Goal: Transaction & Acquisition: Purchase product/service

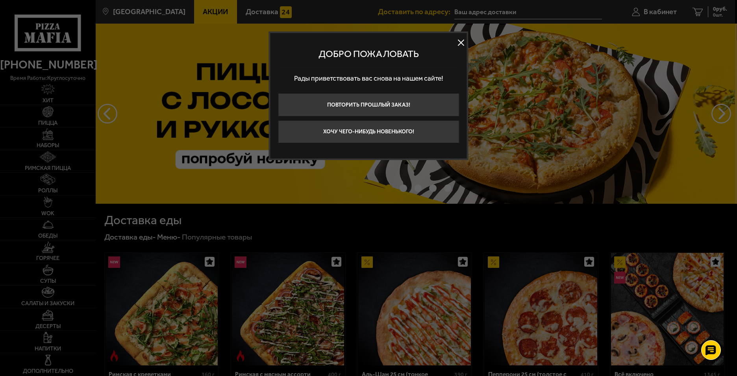
click at [464, 44] on button at bounding box center [461, 43] width 12 height 12
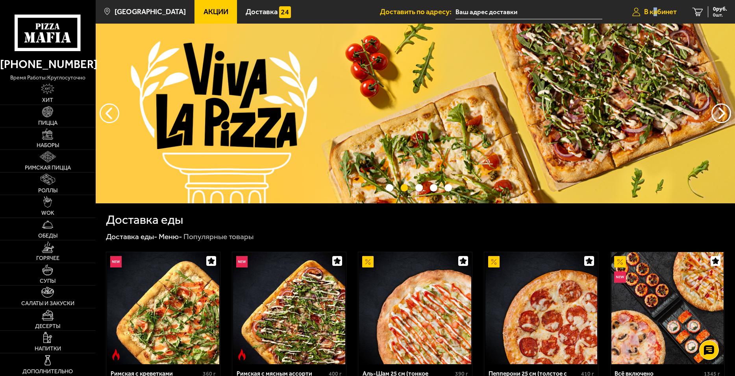
click at [655, 12] on span "В кабинет" at bounding box center [660, 11] width 33 height 7
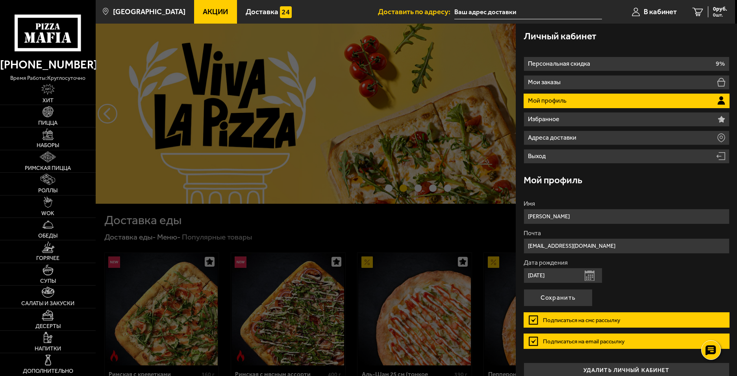
click at [287, 214] on div at bounding box center [464, 212] width 737 height 376
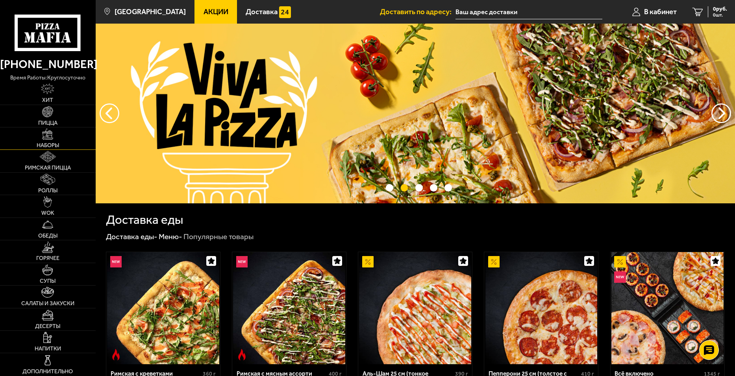
click at [42, 138] on img at bounding box center [47, 134] width 11 height 11
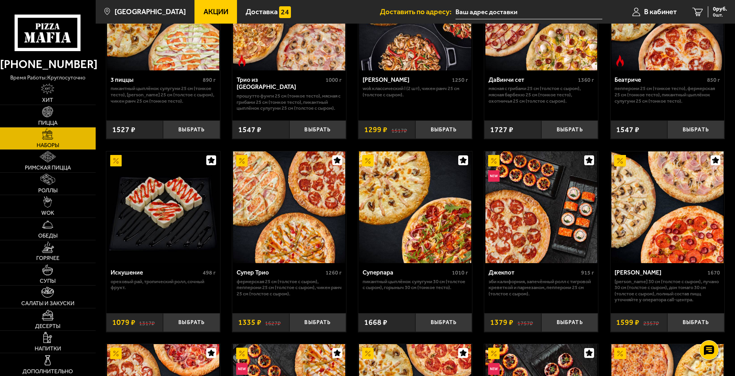
scroll to position [315, 0]
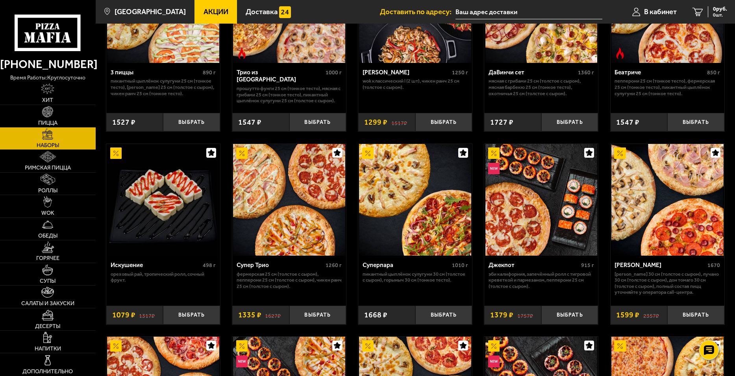
click at [684, 219] on img at bounding box center [668, 200] width 112 height 112
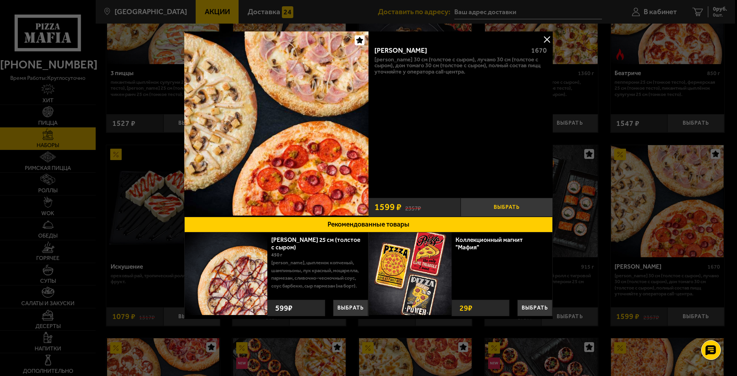
click at [507, 205] on button "Выбрать" at bounding box center [507, 207] width 92 height 19
click at [548, 42] on button at bounding box center [547, 39] width 12 height 12
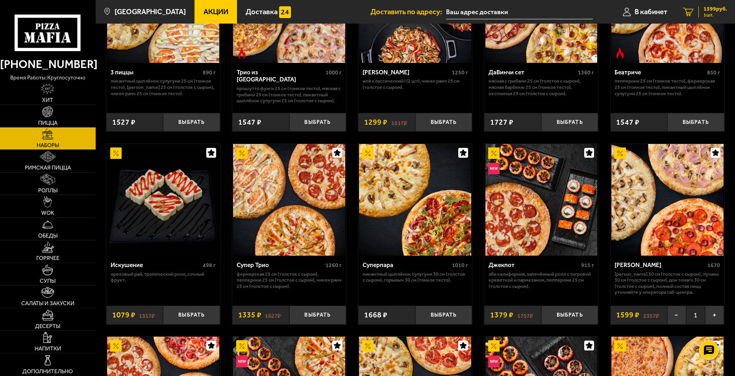
click at [706, 13] on span "1 шт." at bounding box center [716, 15] width 24 height 5
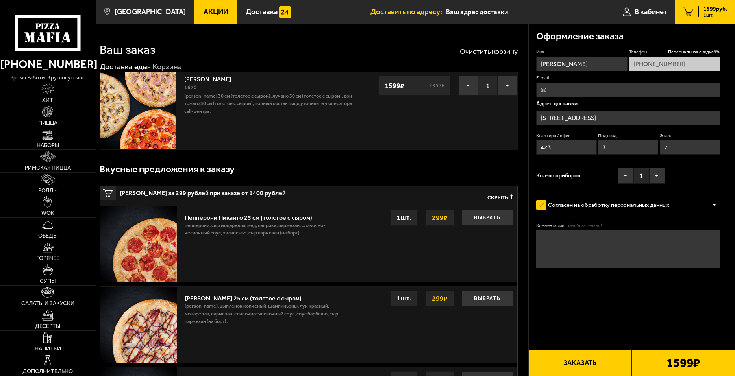
type input "[STREET_ADDRESS]"
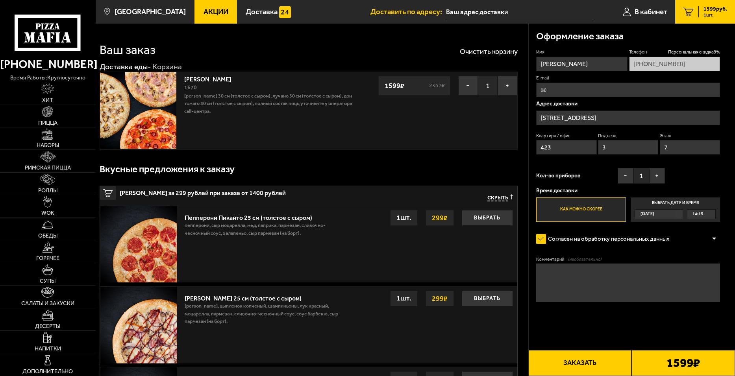
click at [588, 361] on button "Заказать" at bounding box center [580, 363] width 104 height 26
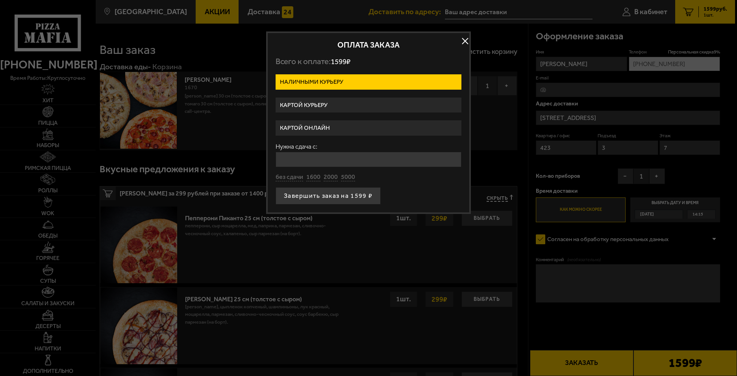
click at [343, 124] on label "Картой онлайн" at bounding box center [369, 128] width 186 height 15
click at [0, 0] on input "Картой онлайн" at bounding box center [0, 0] width 0 height 0
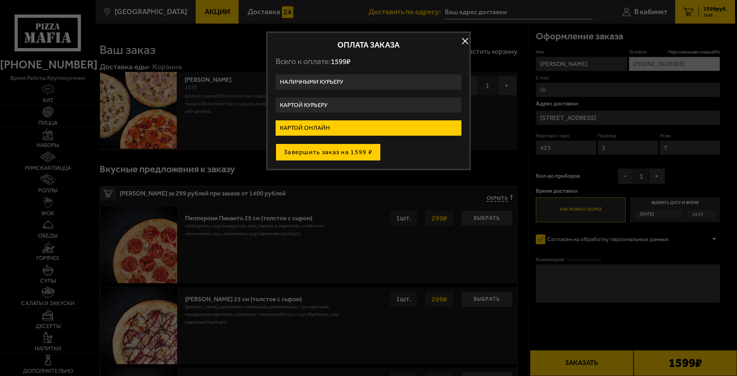
click at [344, 154] on button "Завершить заказ на 1599 ₽" at bounding box center [328, 152] width 105 height 17
